Goal: Information Seeking & Learning: Understand process/instructions

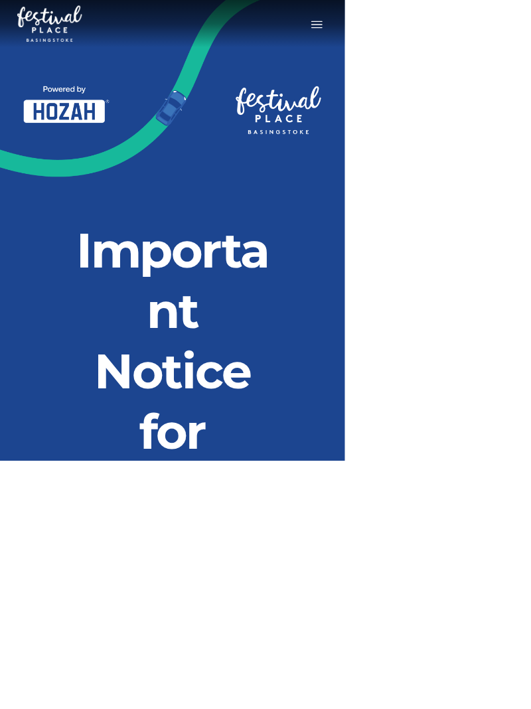
click at [490, 44] on button "Toggle navigation" at bounding box center [487, 36] width 33 height 19
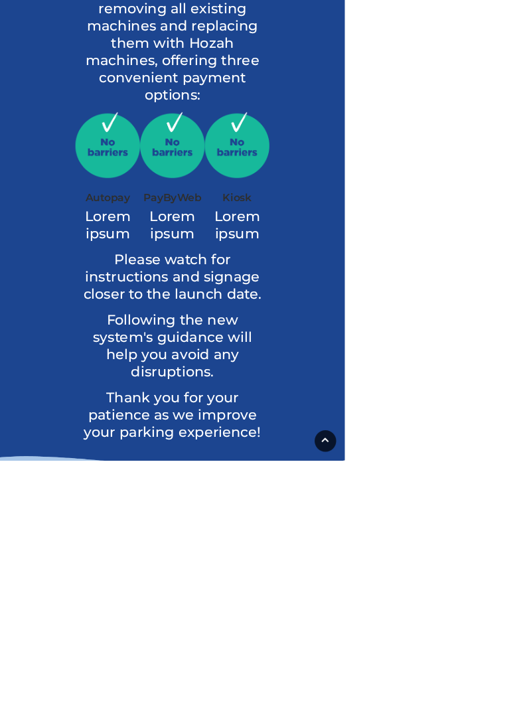
scroll to position [1187, 0]
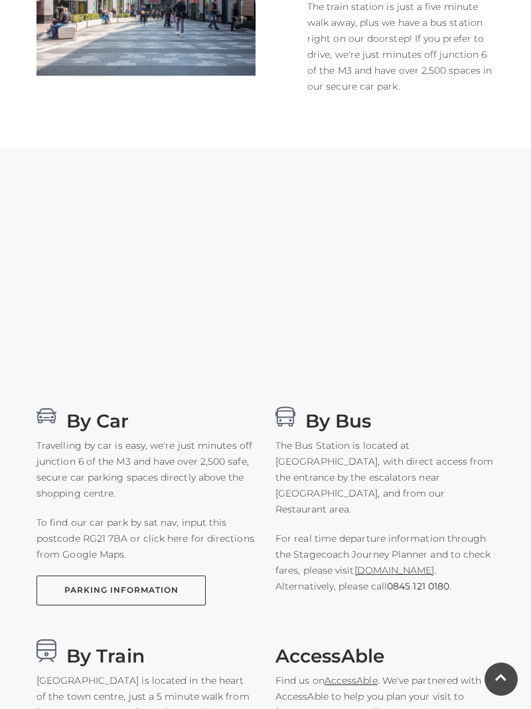
scroll to position [461, 0]
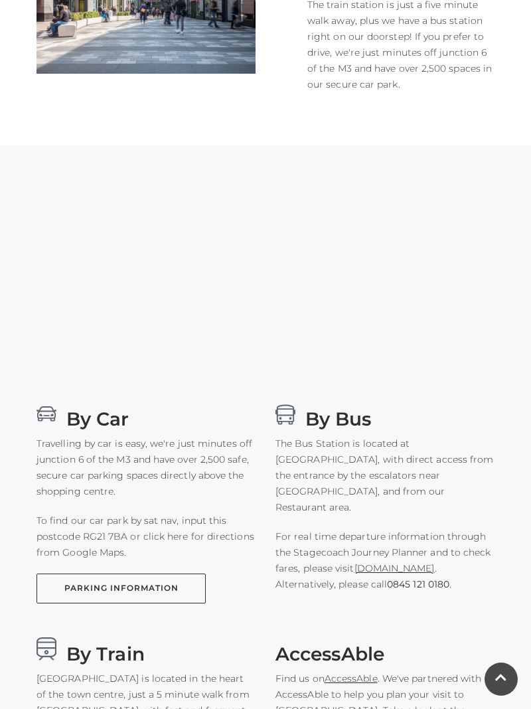
click at [100, 589] on link "PARKING INFORMATION" at bounding box center [121, 589] width 169 height 30
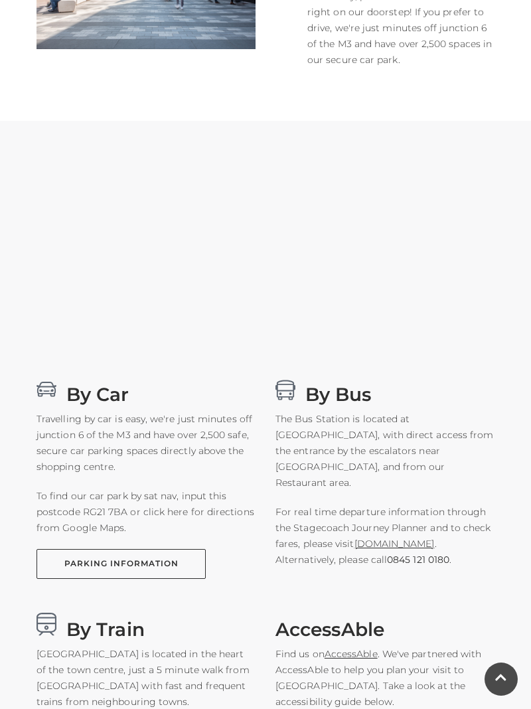
scroll to position [503, 0]
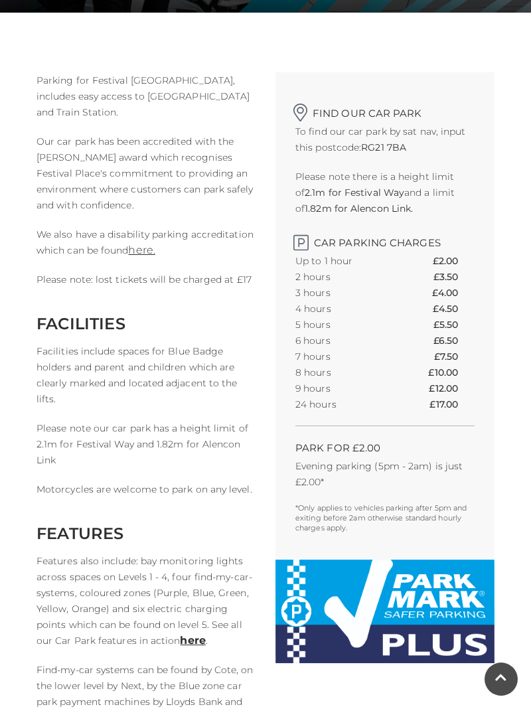
scroll to position [331, 0]
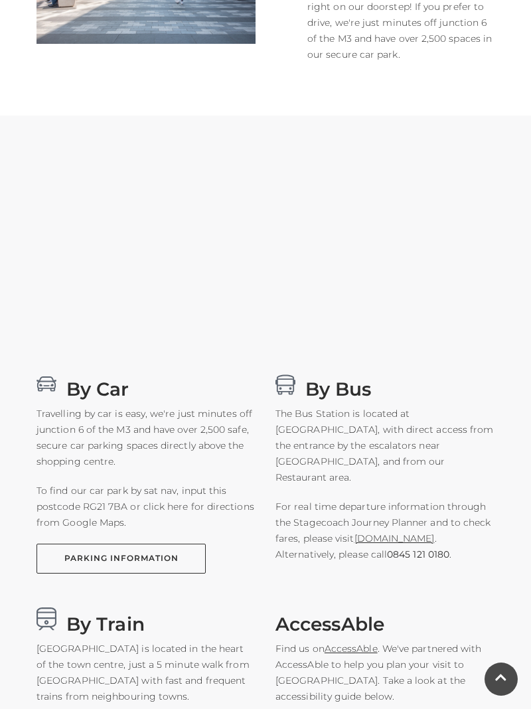
scroll to position [491, 0]
